Goal: Information Seeking & Learning: Learn about a topic

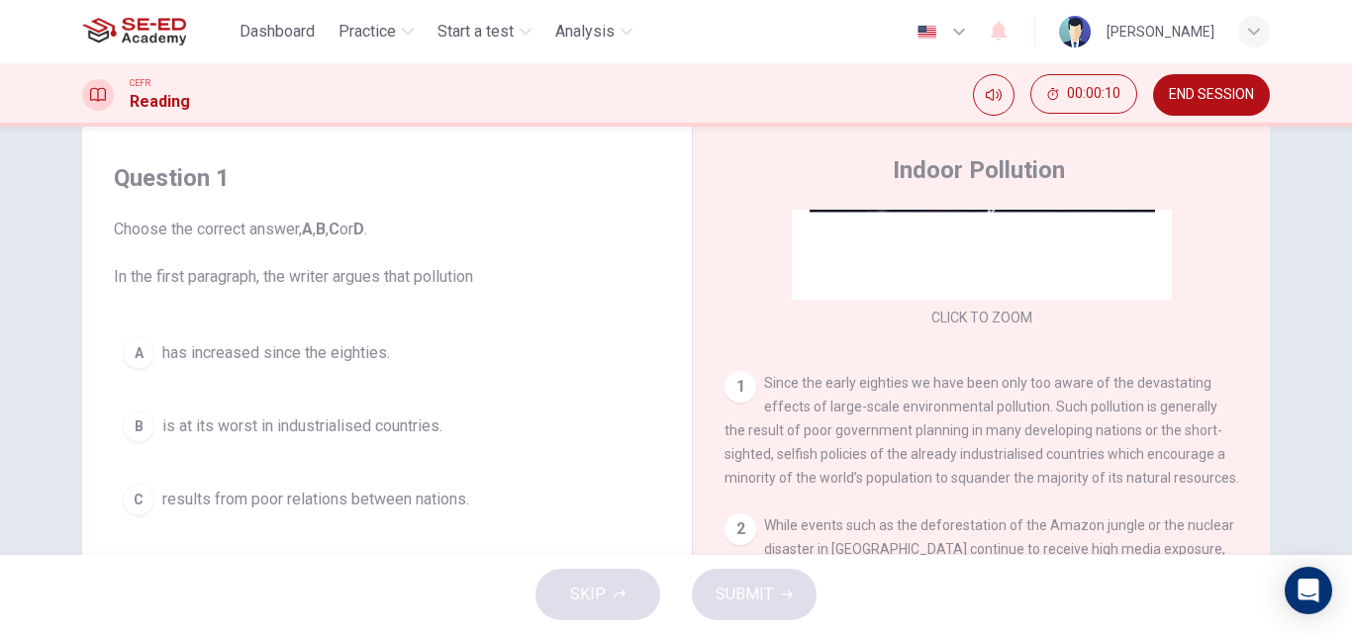
scroll to position [280, 0]
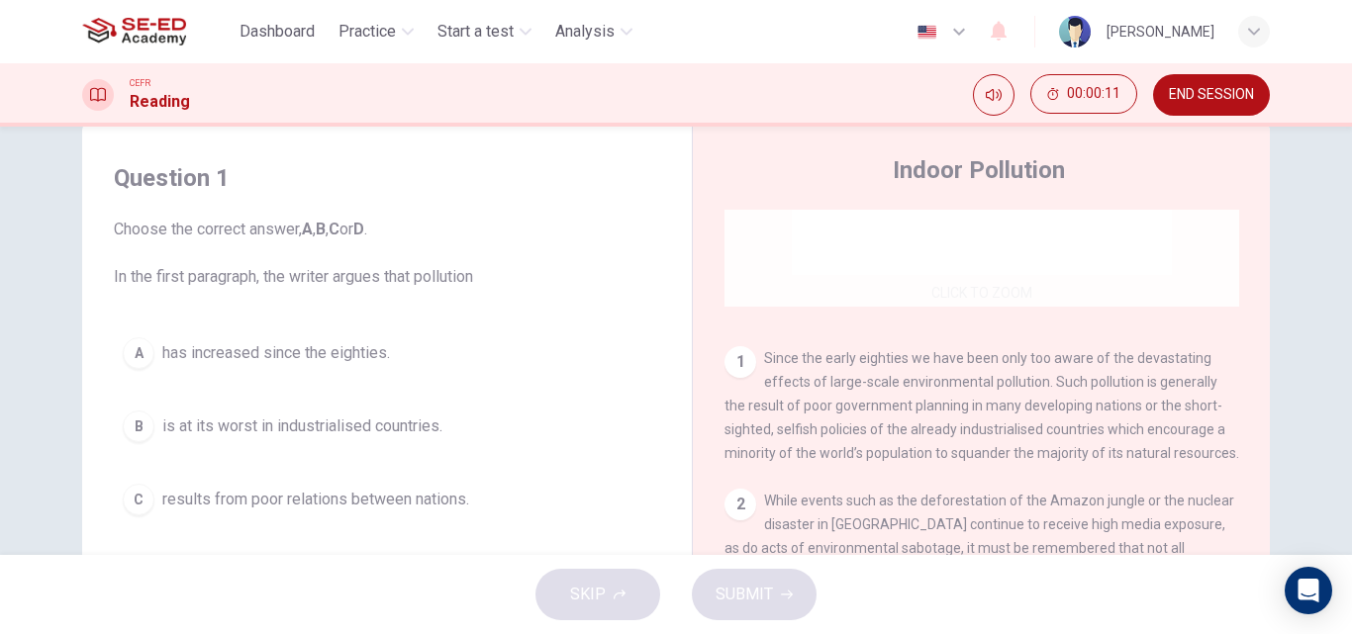
click at [1015, 293] on div "Click to Zoom" at bounding box center [982, 118] width 515 height 377
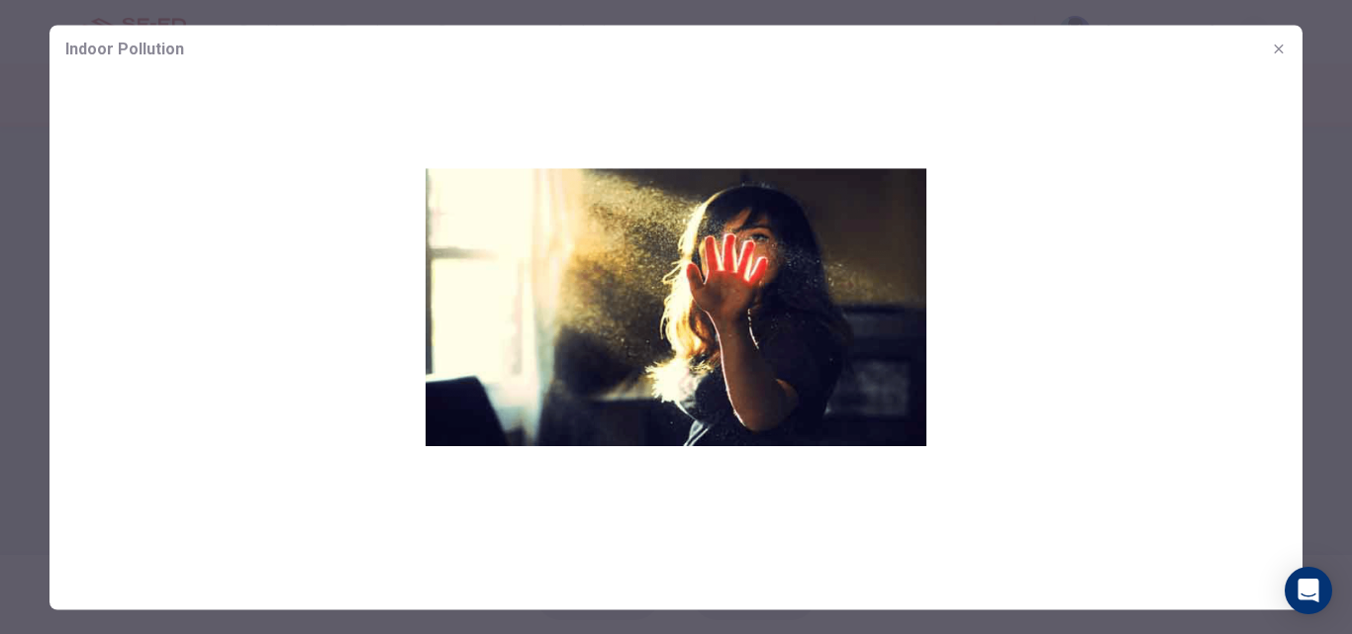
click at [1282, 43] on icon "button" at bounding box center [1279, 49] width 16 height 16
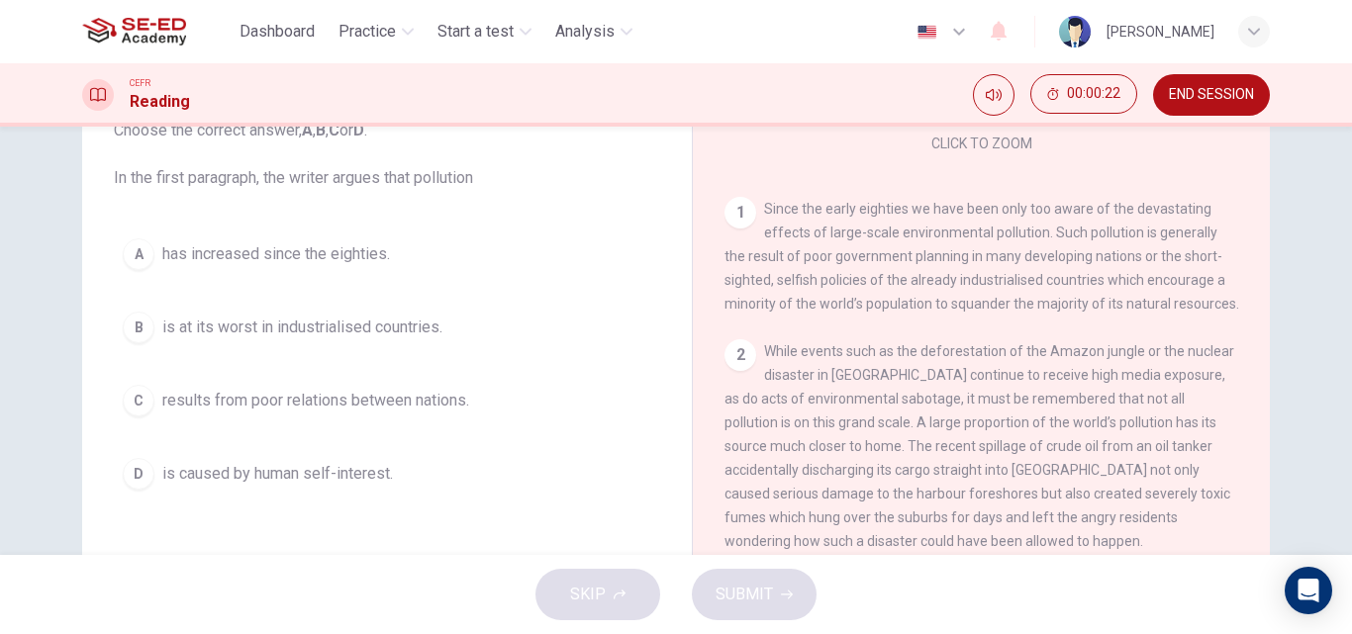
scroll to position [359, 0]
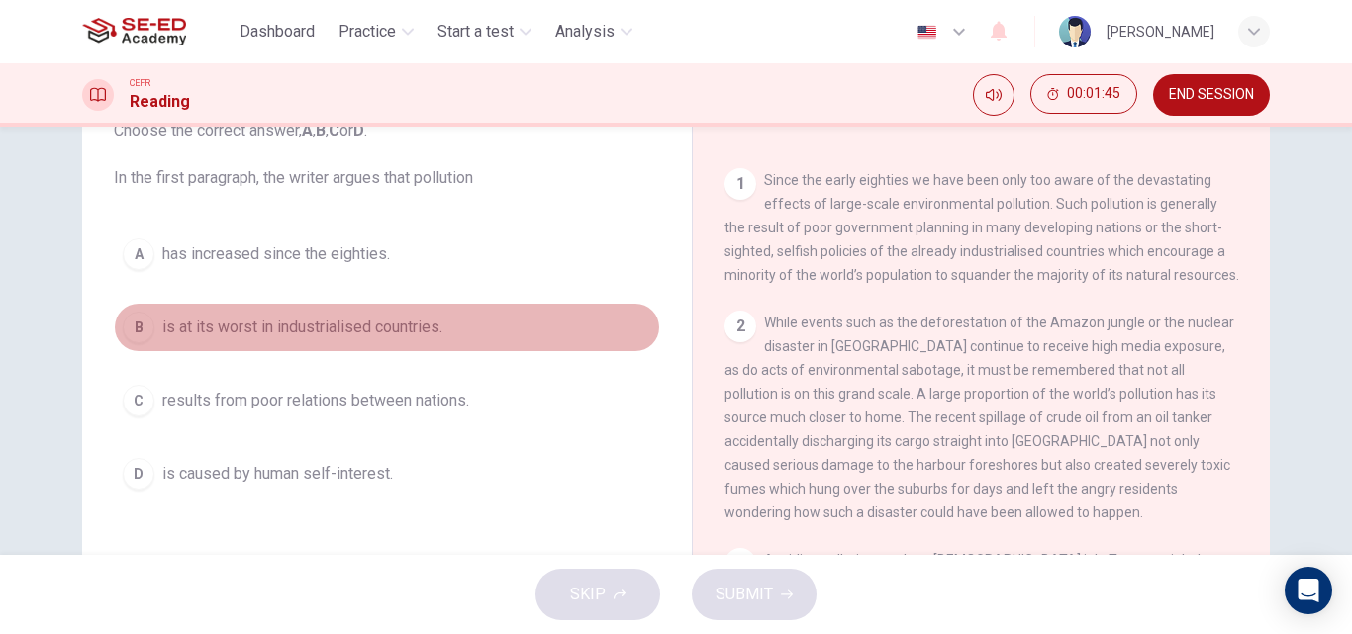
click at [200, 329] on span "is at its worst in industrialised countries." at bounding box center [302, 328] width 280 height 24
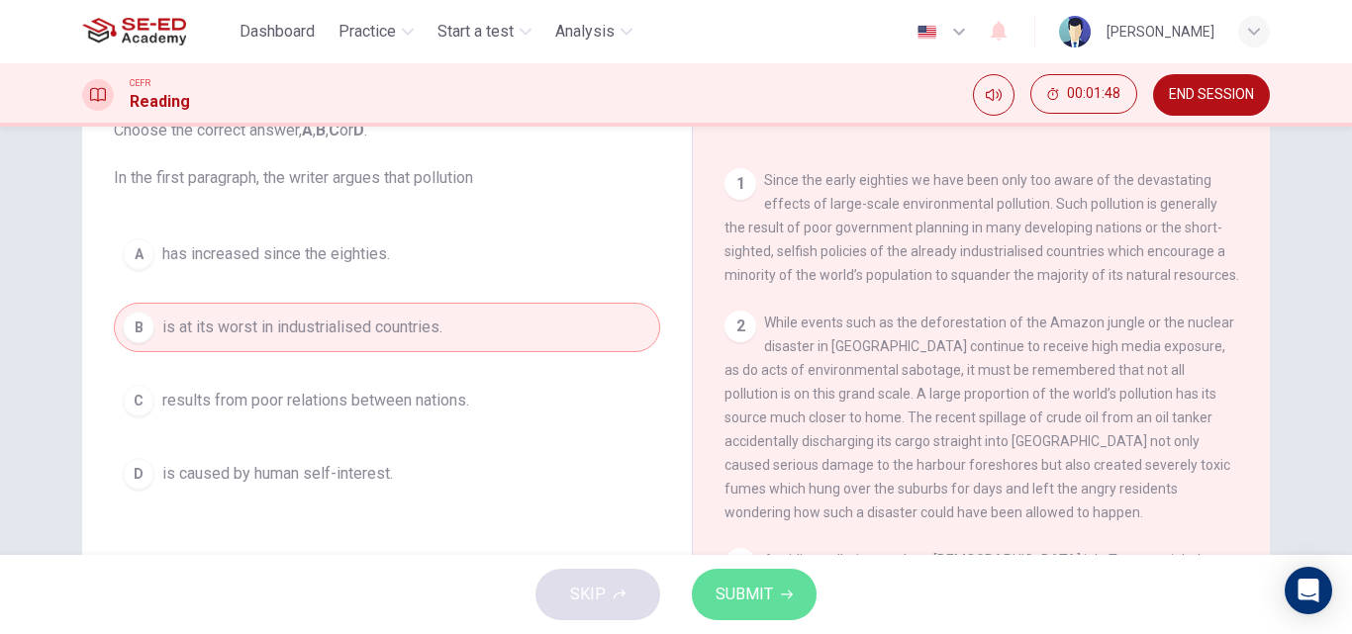
click at [756, 601] on span "SUBMIT" at bounding box center [744, 595] width 57 height 28
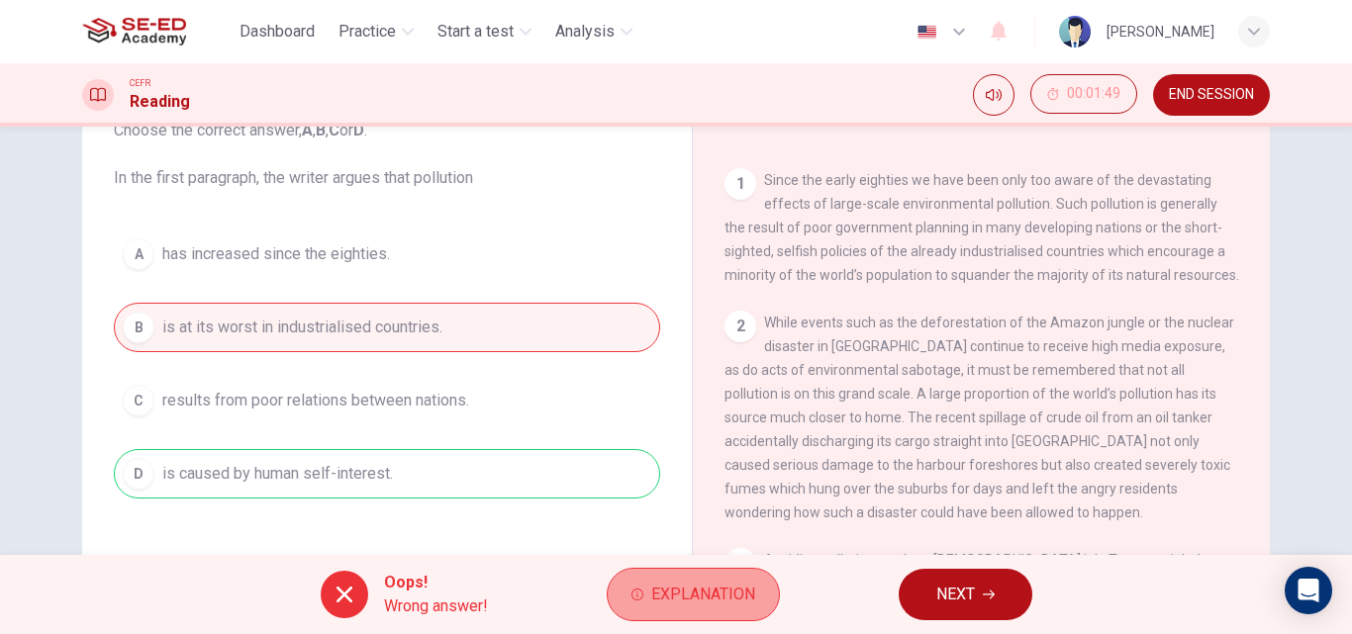
click at [658, 595] on span "Explanation" at bounding box center [703, 595] width 104 height 28
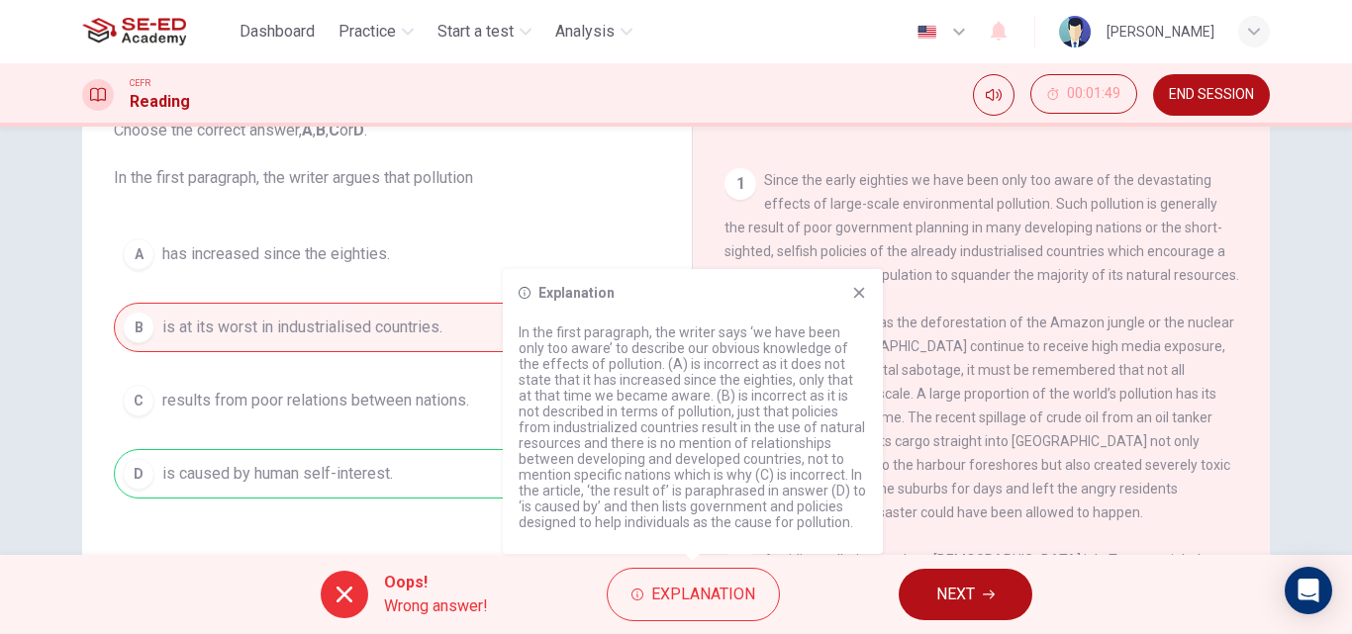
drag, startPoint x: 640, startPoint y: 363, endPoint x: 777, endPoint y: 368, distance: 136.7
click at [777, 368] on p "In the first paragraph, the writer says ‘we have been only too aware’ to descri…" at bounding box center [693, 428] width 348 height 206
click at [938, 594] on span "NEXT" at bounding box center [955, 595] width 39 height 28
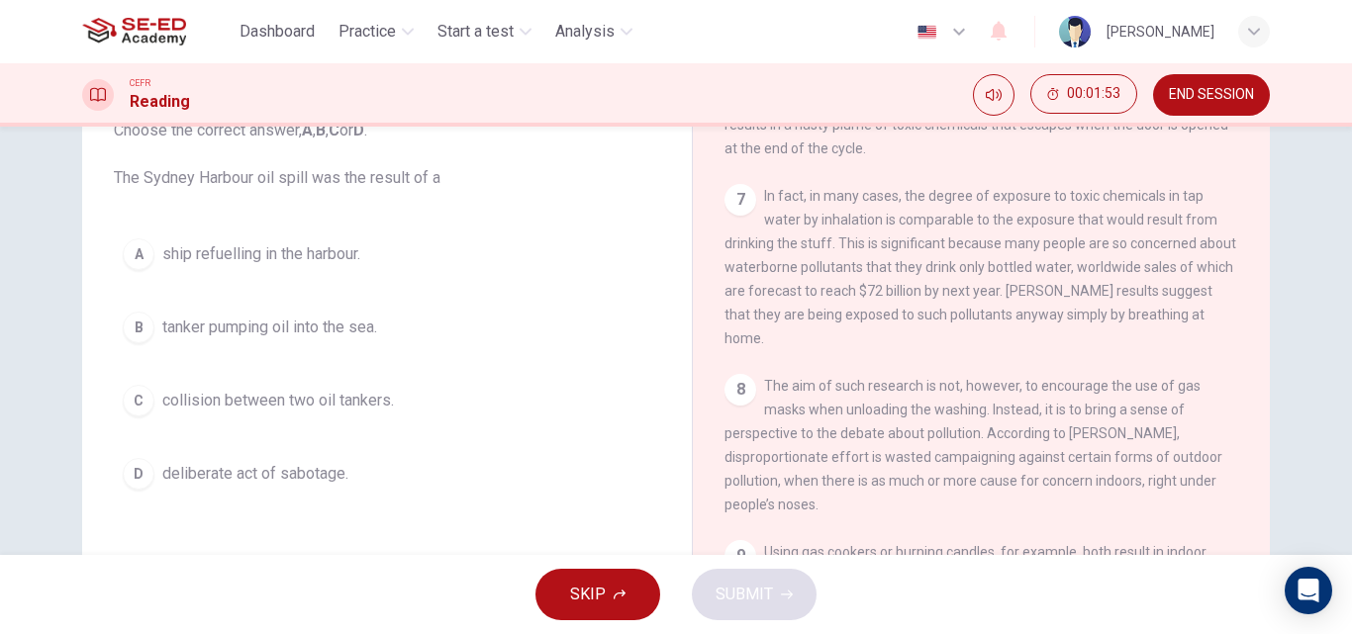
scroll to position [1589, 0]
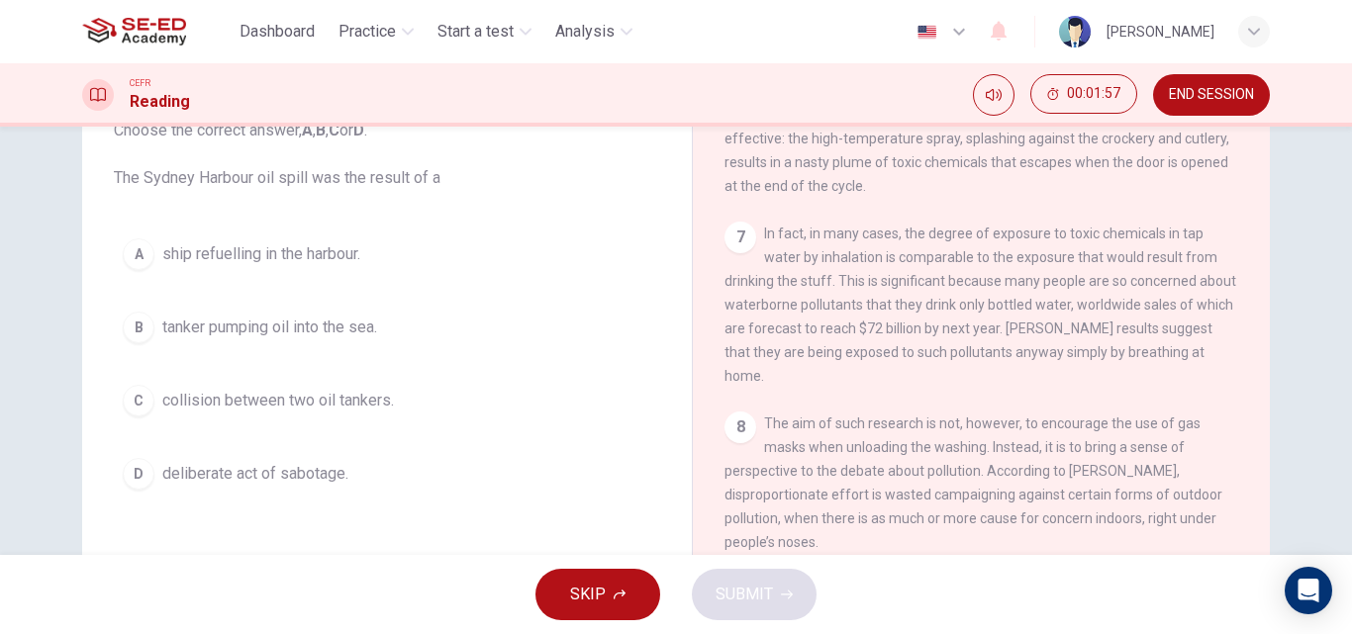
drag, startPoint x: 1260, startPoint y: 518, endPoint x: 1268, endPoint y: 335, distance: 183.3
click at [1268, 335] on div "Question 2 Choose the correct answer, A , B , C or D . The Sydney Harbour oil s…" at bounding box center [675, 368] width 1251 height 688
click at [1191, 91] on span "END SESSION" at bounding box center [1211, 95] width 85 height 16
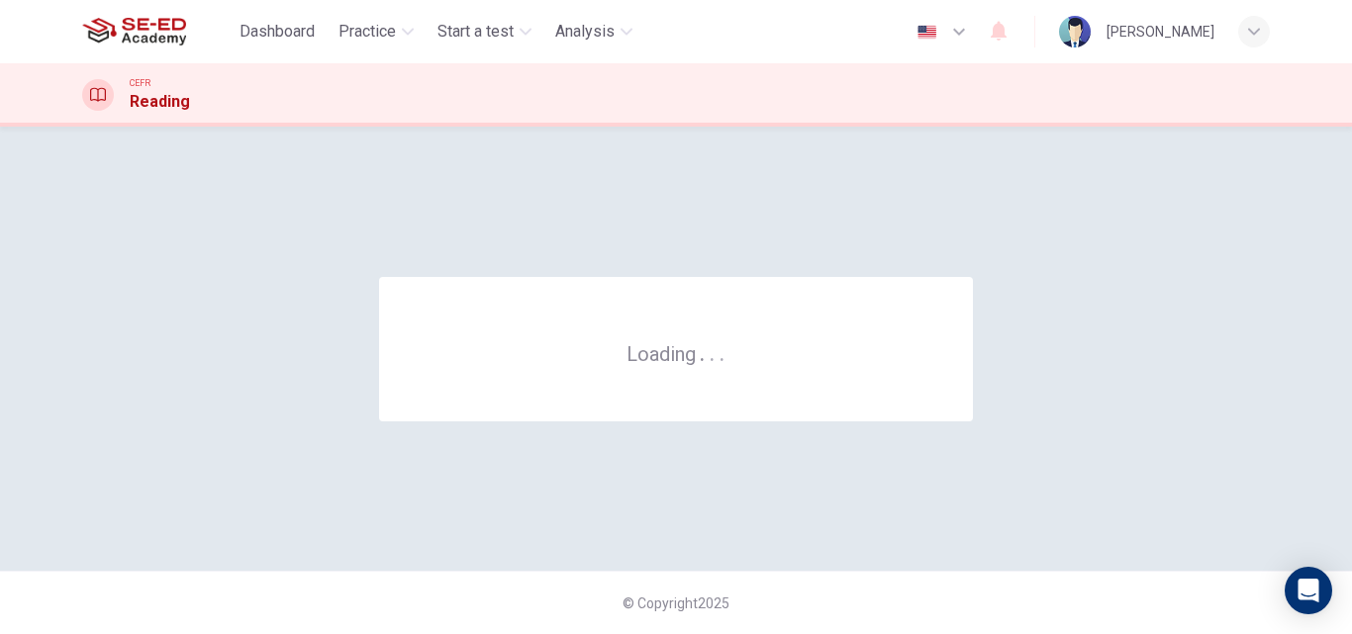
scroll to position [0, 0]
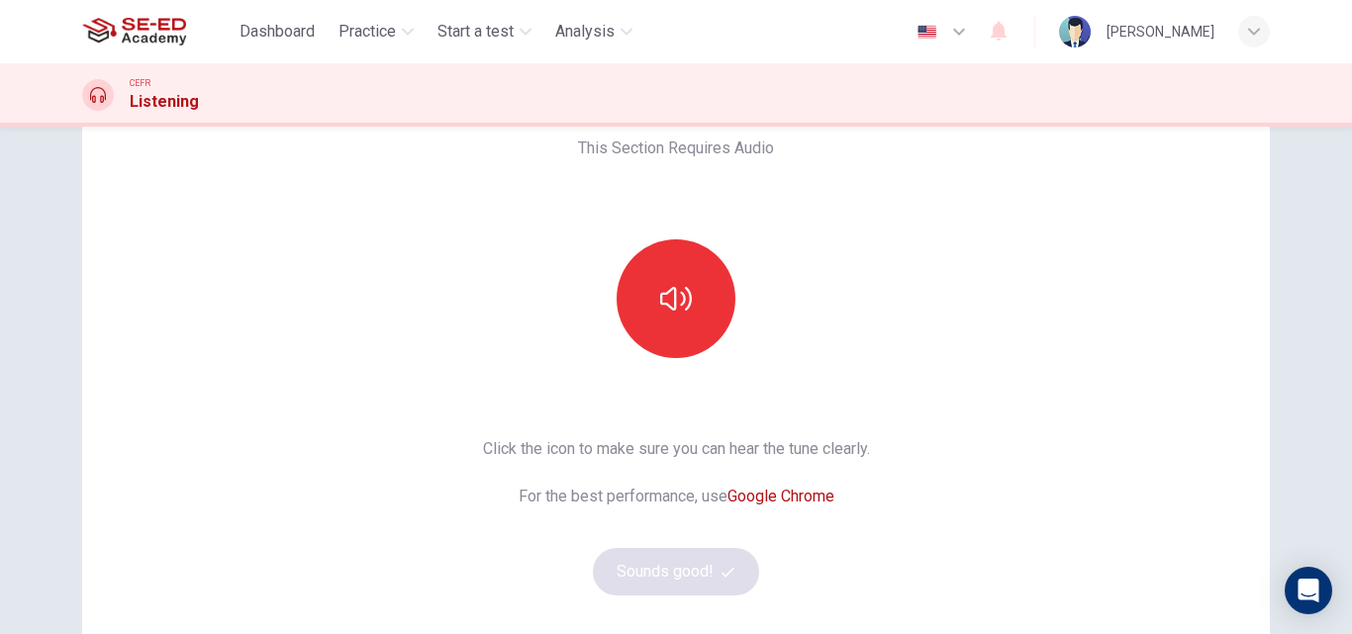
scroll to position [202, 0]
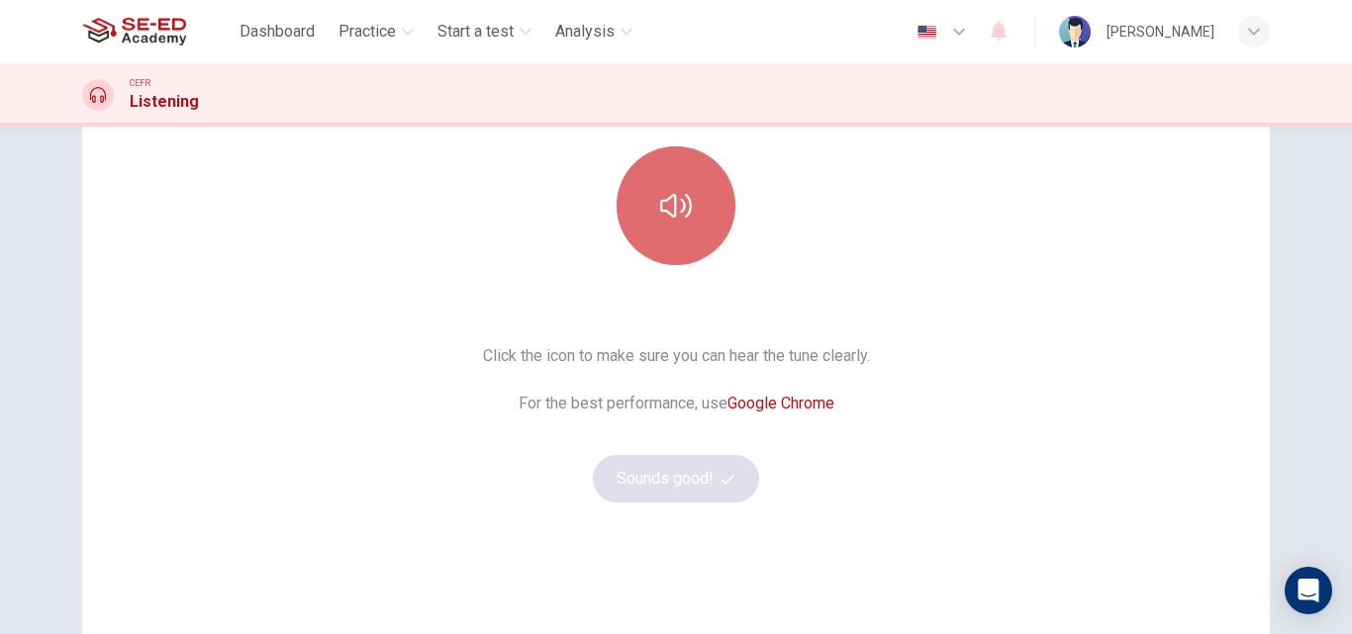
click at [696, 219] on button "button" at bounding box center [676, 205] width 119 height 119
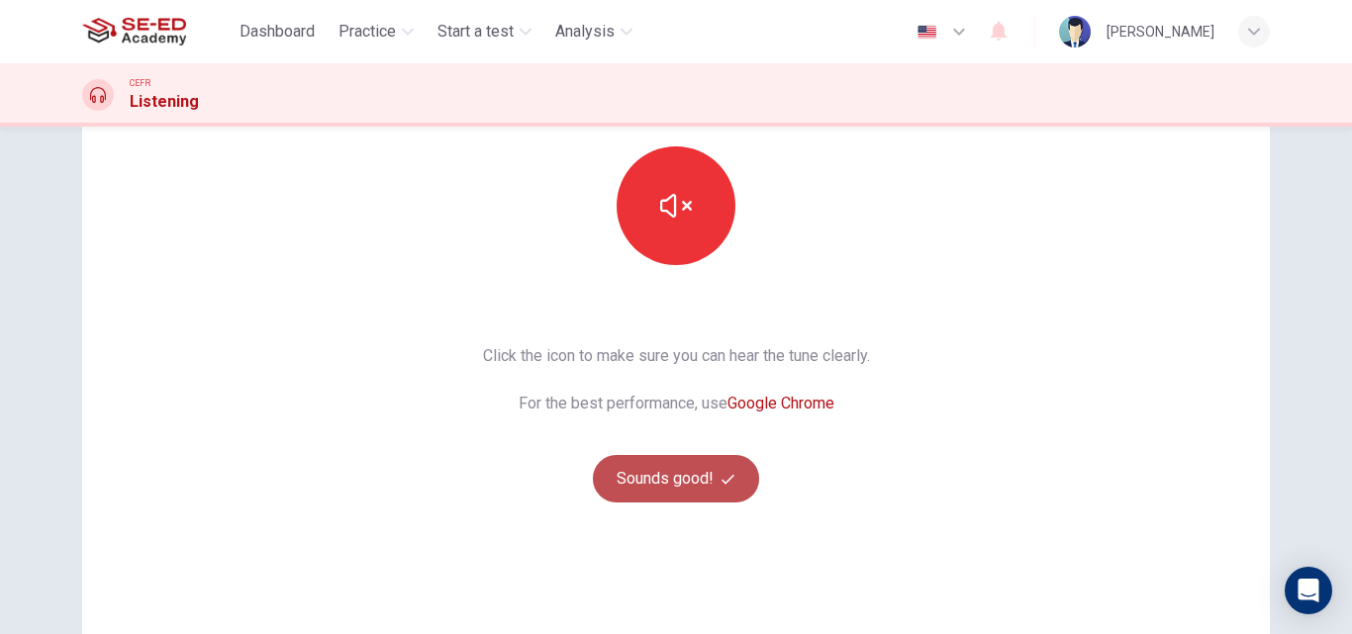
click at [722, 482] on icon "button" at bounding box center [728, 479] width 13 height 13
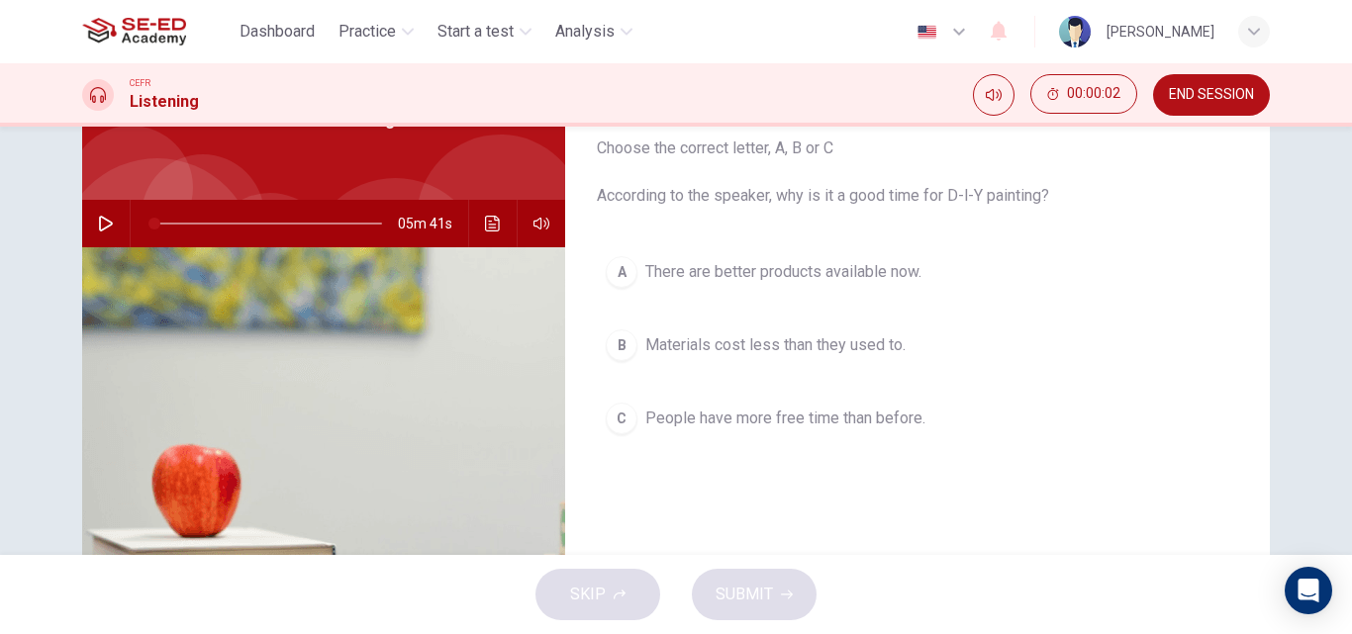
scroll to position [80, 0]
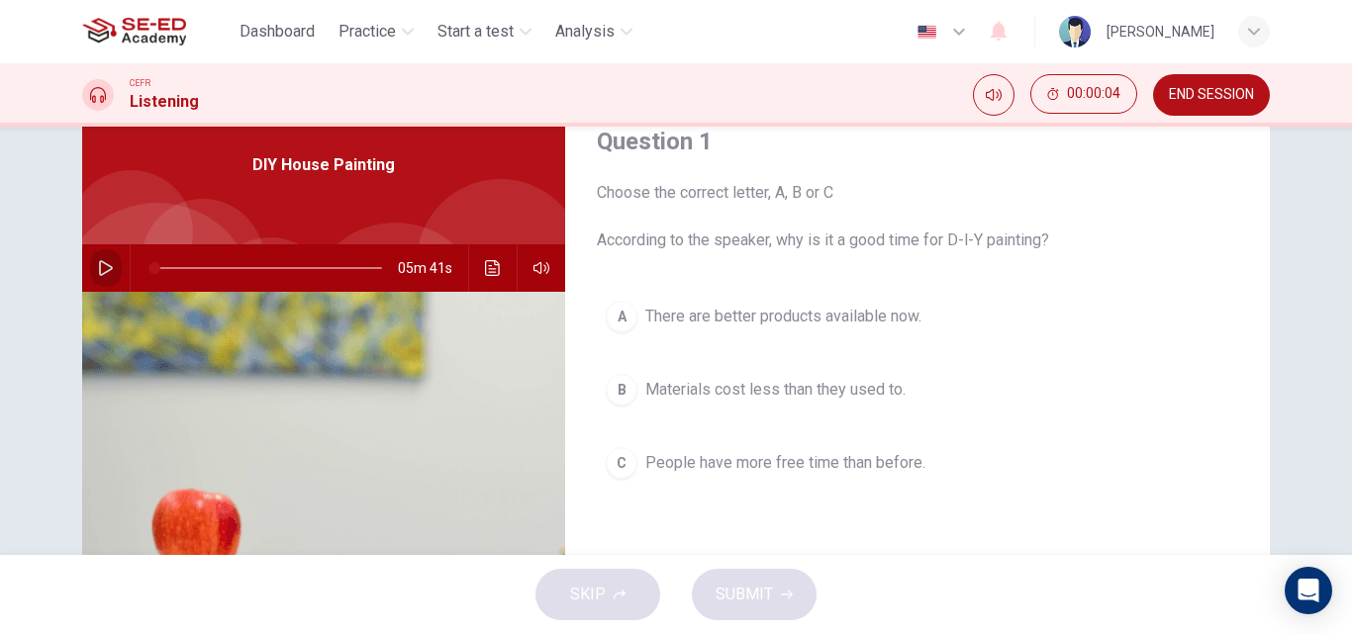
click at [99, 265] on icon "button" at bounding box center [106, 268] width 14 height 16
click at [1183, 506] on div "A There are better products available now. B Materials cost less than they used…" at bounding box center [917, 410] width 641 height 236
click at [1252, 450] on div "Question 1 Choose the correct letter, A, B or C According to the speaker, why i…" at bounding box center [917, 430] width 705 height 688
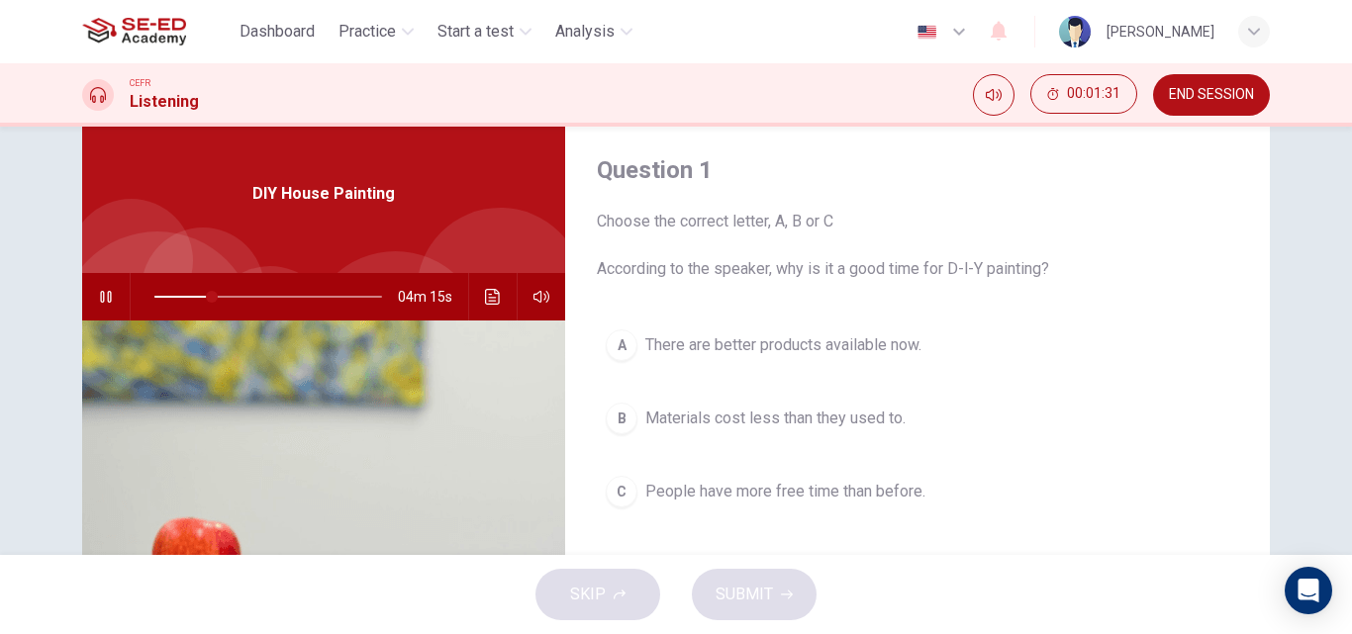
scroll to position [66, 0]
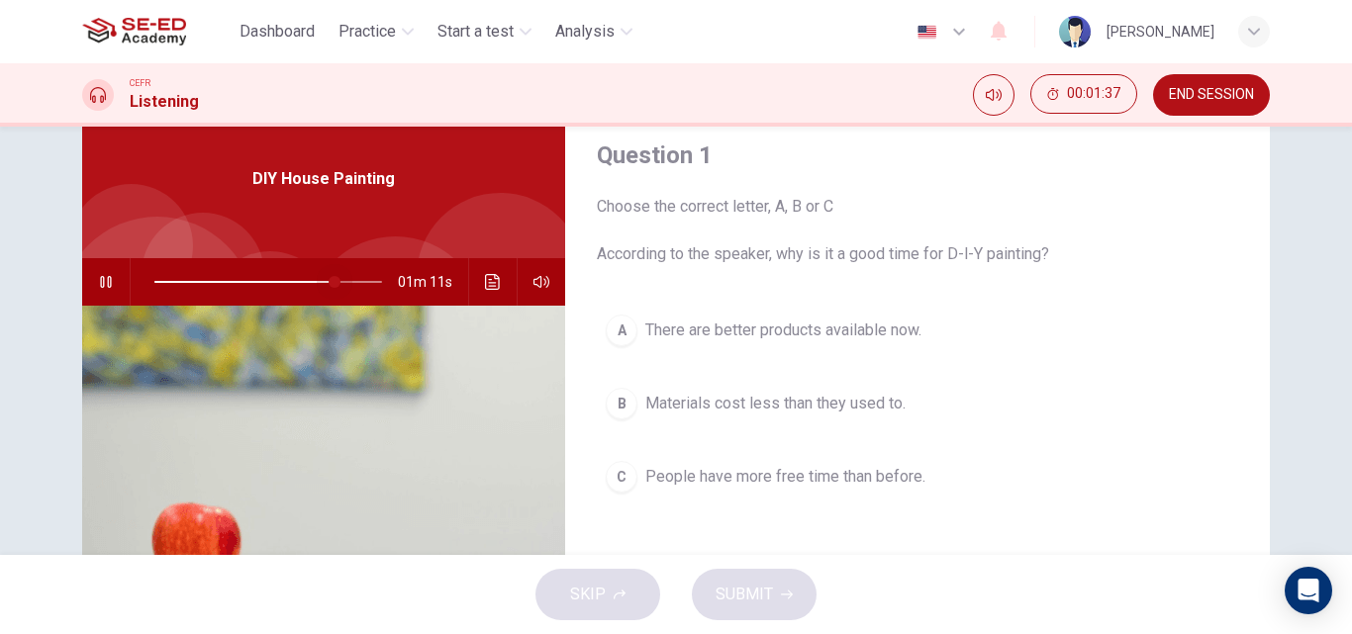
click at [329, 281] on span at bounding box center [268, 282] width 228 height 28
click at [102, 285] on icon "button" at bounding box center [106, 282] width 16 height 16
type input "79"
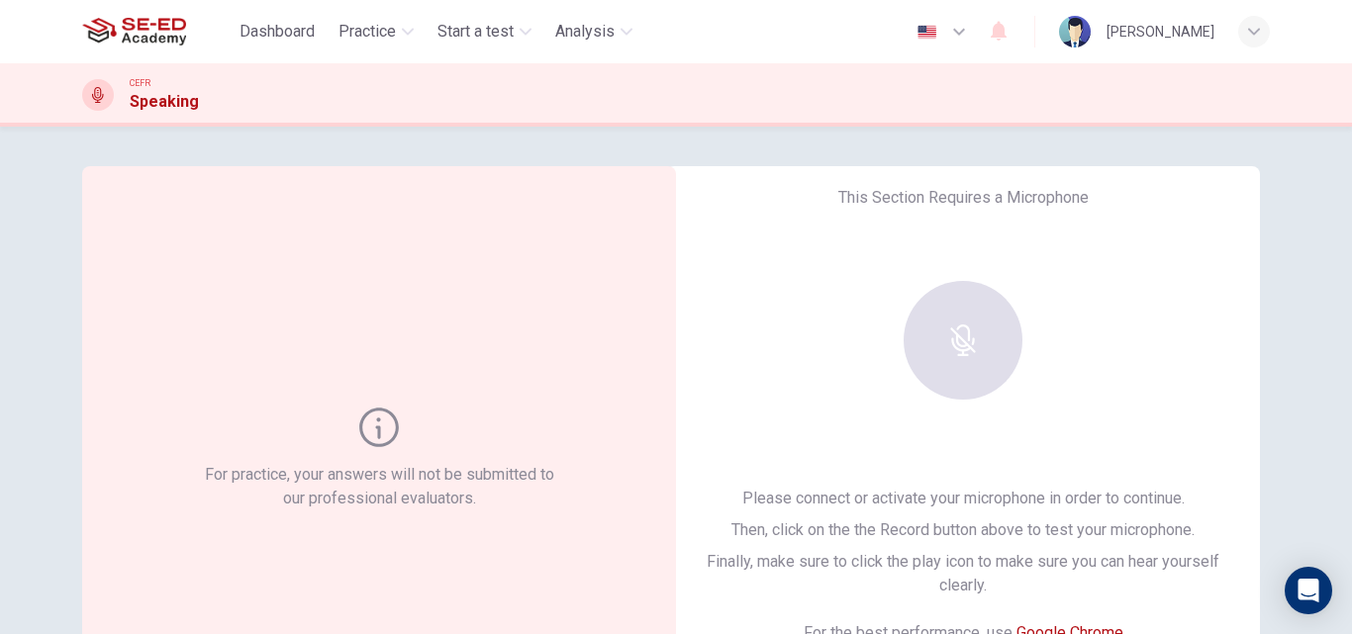
click at [497, 221] on div "For practice, your answers will not be submitted to our professional evaluators." at bounding box center [379, 459] width 594 height 586
